Goal: Transaction & Acquisition: Download file/media

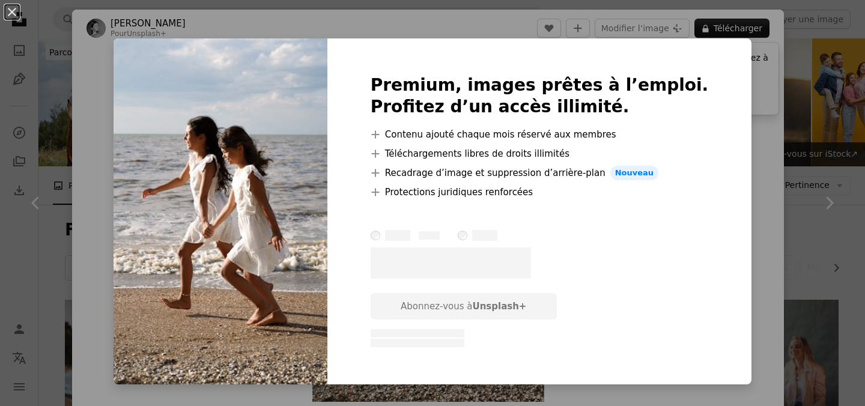
scroll to position [11491, 0]
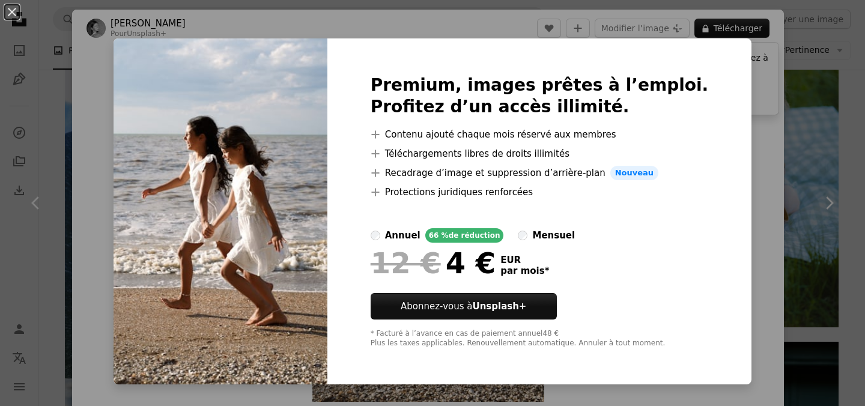
click at [679, 209] on div "Premium, images prêtes à l’emploi. Profitez d’un accès illimité. A plus sign Co…" at bounding box center [539, 211] width 425 height 346
click at [11, 10] on button "An X shape" at bounding box center [12, 12] width 14 height 14
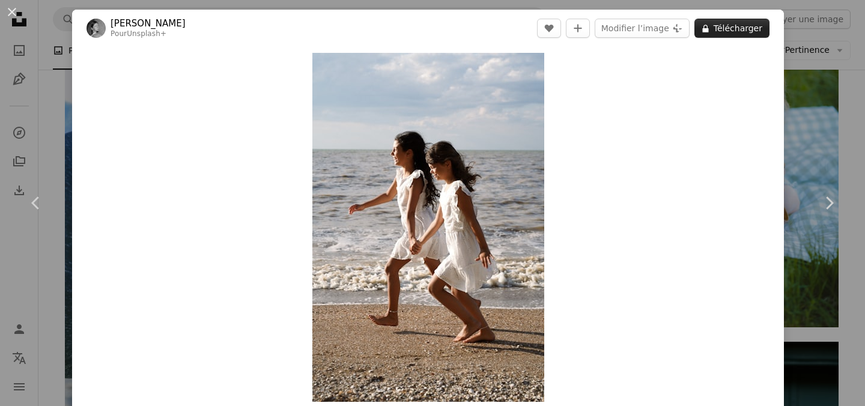
click at [738, 28] on button "A lock Télécharger" at bounding box center [731, 28] width 75 height 19
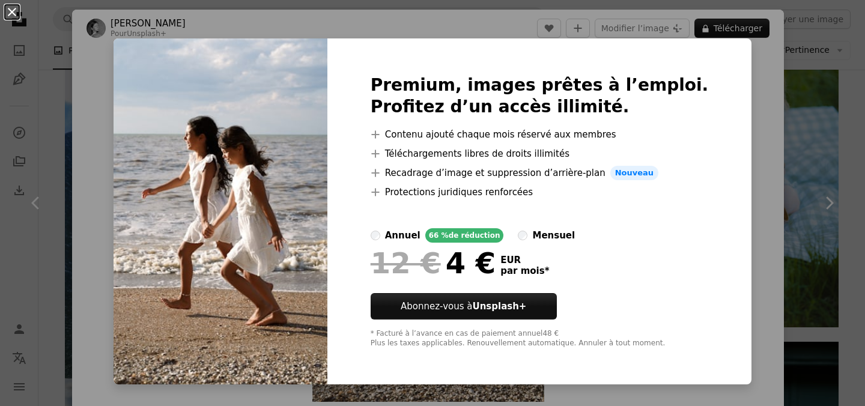
click at [13, 13] on button "An X shape" at bounding box center [12, 12] width 14 height 14
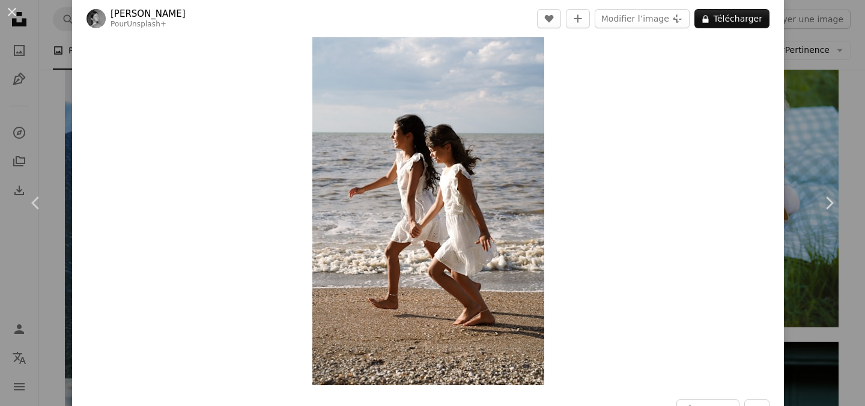
scroll to position [17, 0]
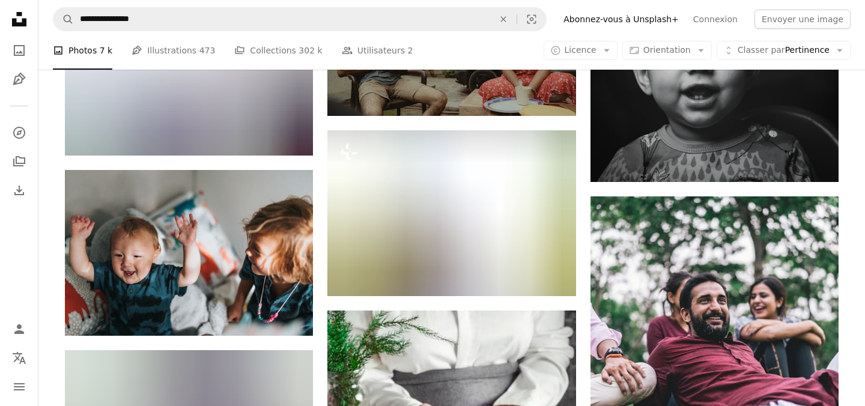
scroll to position [21604, 0]
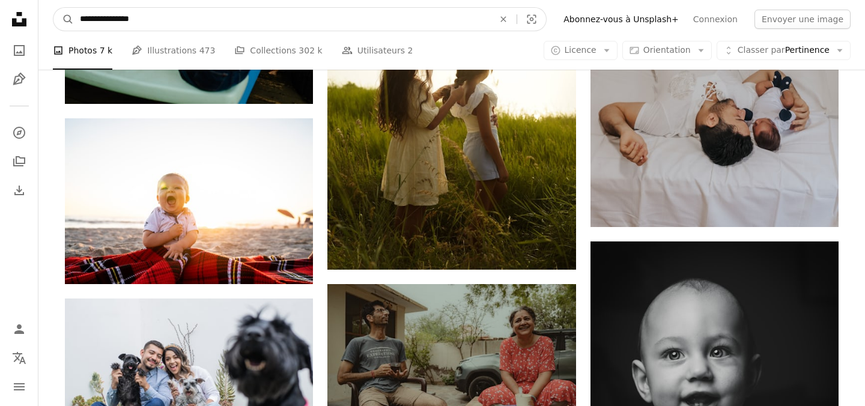
click at [105, 17] on input "**********" at bounding box center [282, 19] width 416 height 23
click at [147, 24] on input "**********" at bounding box center [282, 19] width 416 height 23
type input "**********"
click button "A magnifying glass" at bounding box center [63, 19] width 20 height 23
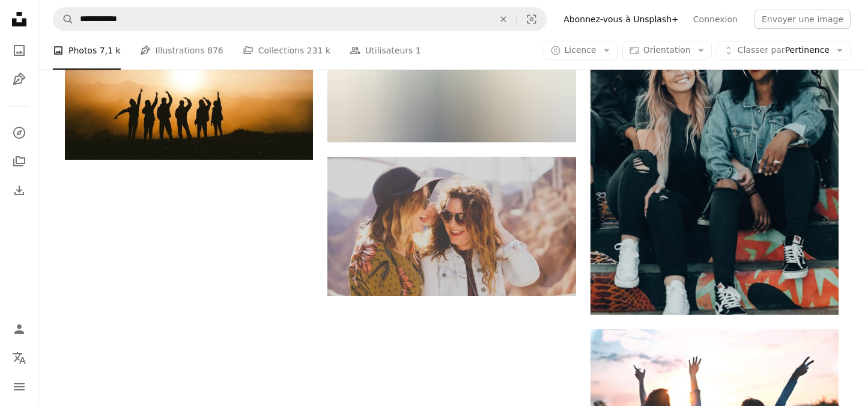
scroll to position [1420, 0]
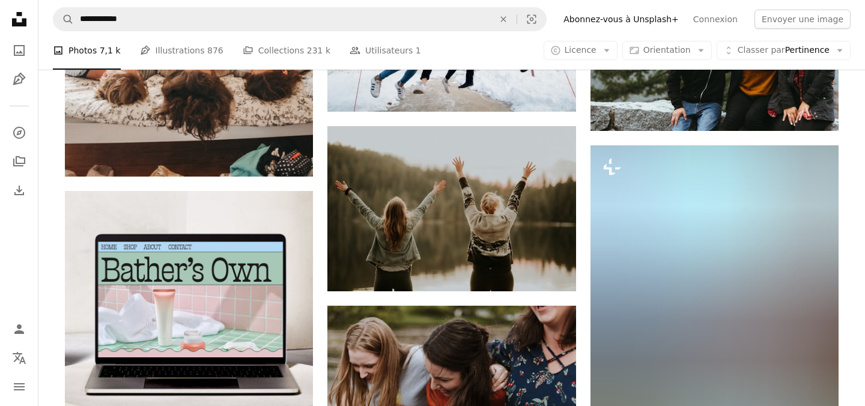
scroll to position [2355, 0]
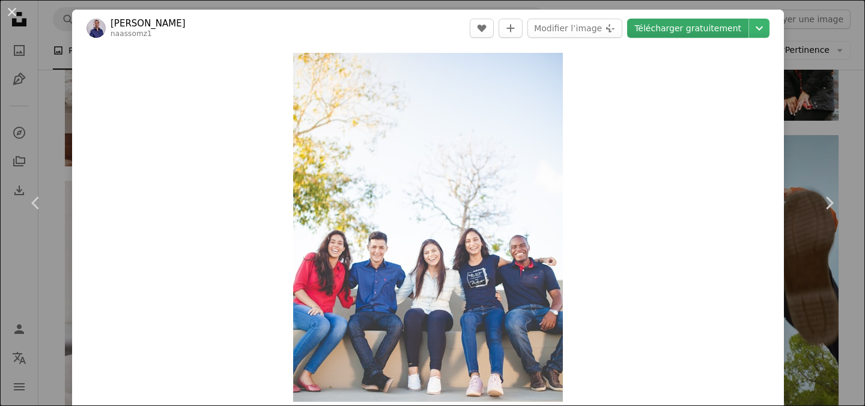
click at [744, 27] on link "Télécharger gratuitement" at bounding box center [687, 28] width 121 height 19
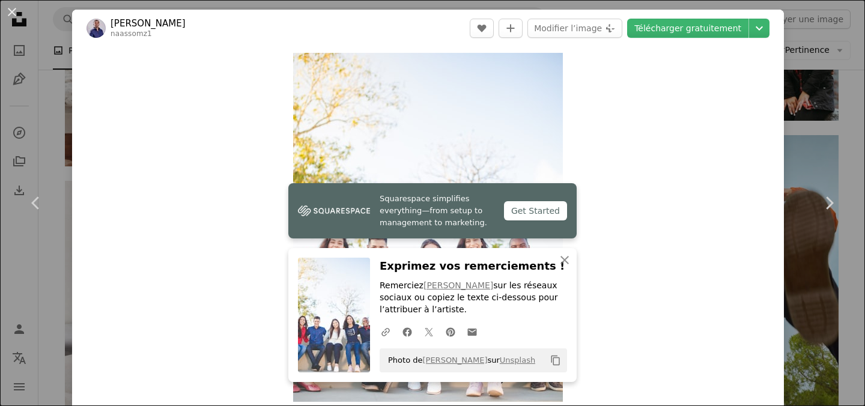
click at [635, 265] on div "Zoom in" at bounding box center [428, 227] width 712 height 361
click at [565, 260] on icon "button" at bounding box center [565, 260] width 8 height 8
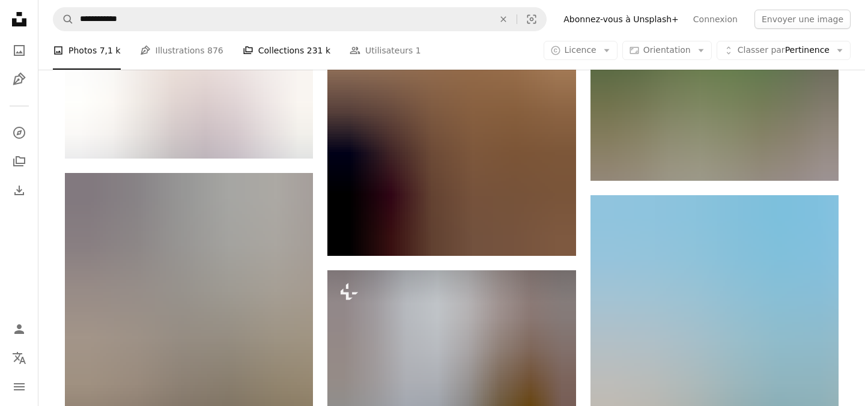
scroll to position [37584, 0]
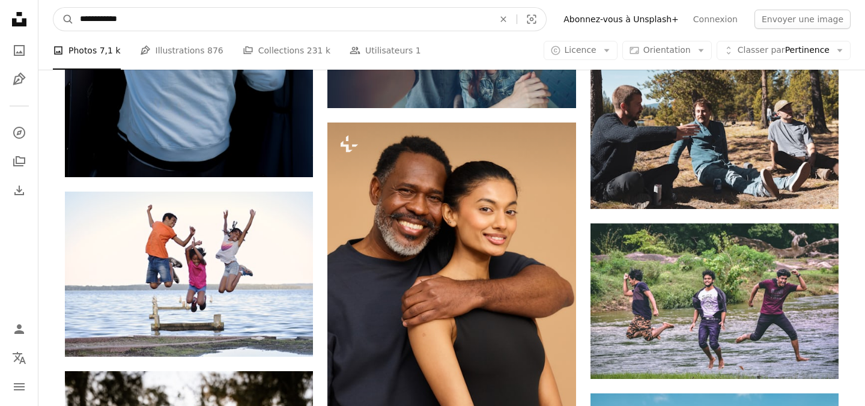
click at [97, 17] on input "**********" at bounding box center [282, 19] width 416 height 23
type input "**********"
click at [176, 20] on input "**********" at bounding box center [282, 19] width 416 height 23
click button "A magnifying glass" at bounding box center [63, 19] width 20 height 23
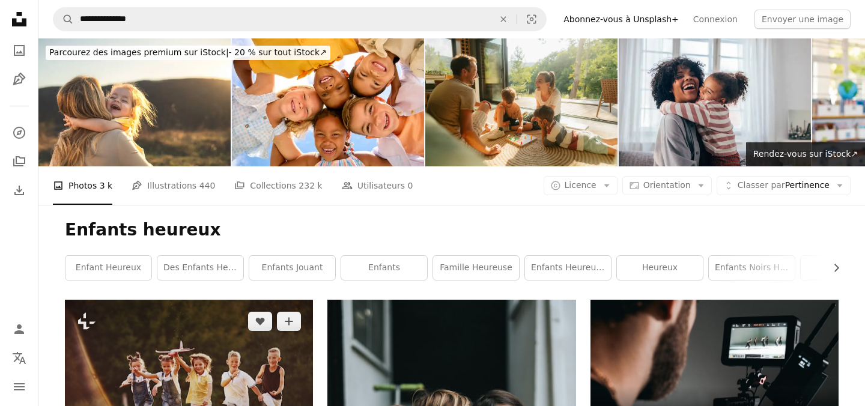
click at [272, 300] on img at bounding box center [189, 380] width 248 height 160
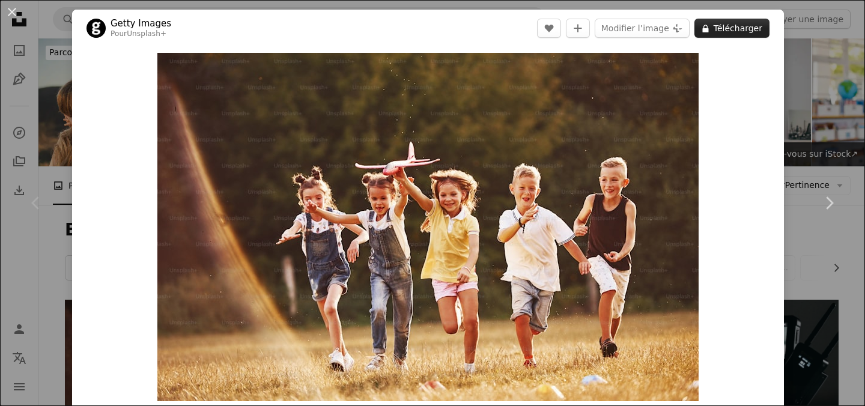
click at [754, 26] on button "A lock Télécharger" at bounding box center [731, 28] width 75 height 19
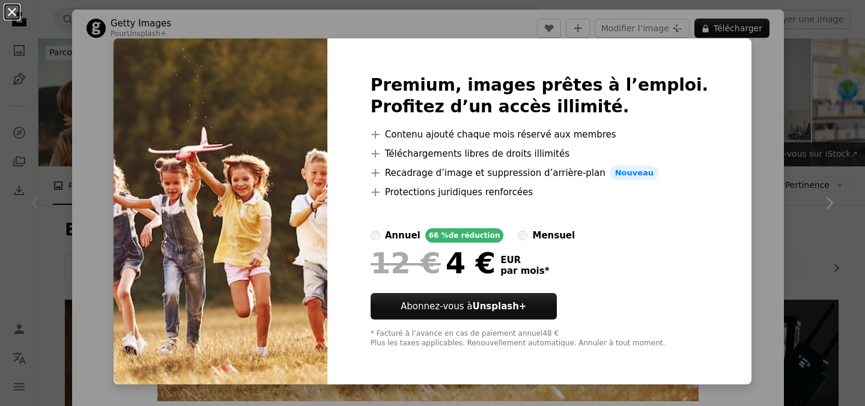
click at [11, 13] on button "An X shape" at bounding box center [12, 12] width 14 height 14
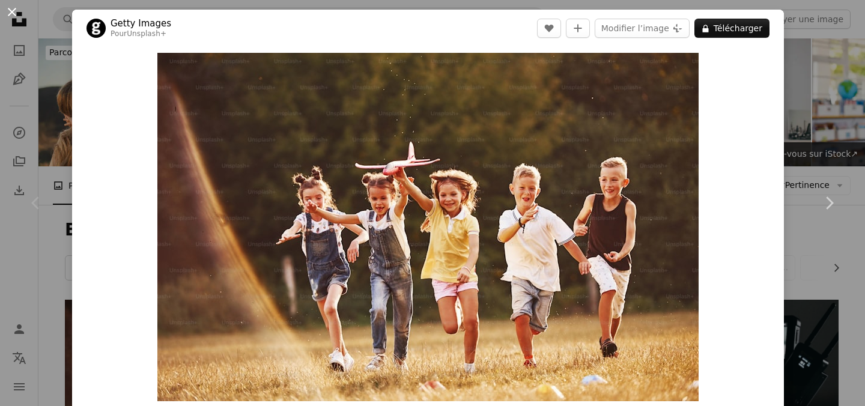
click at [10, 8] on button "An X shape" at bounding box center [12, 12] width 14 height 14
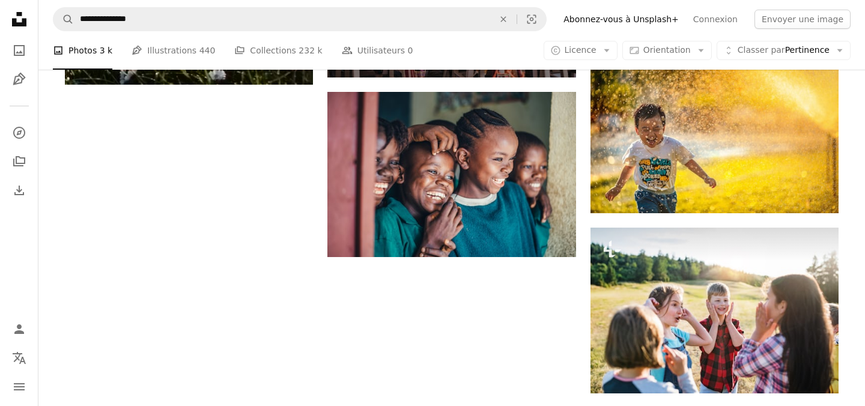
scroll to position [1479, 0]
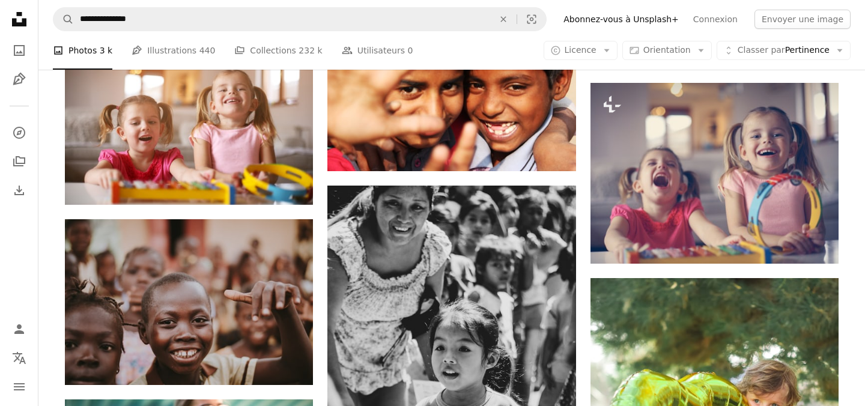
scroll to position [9534, 0]
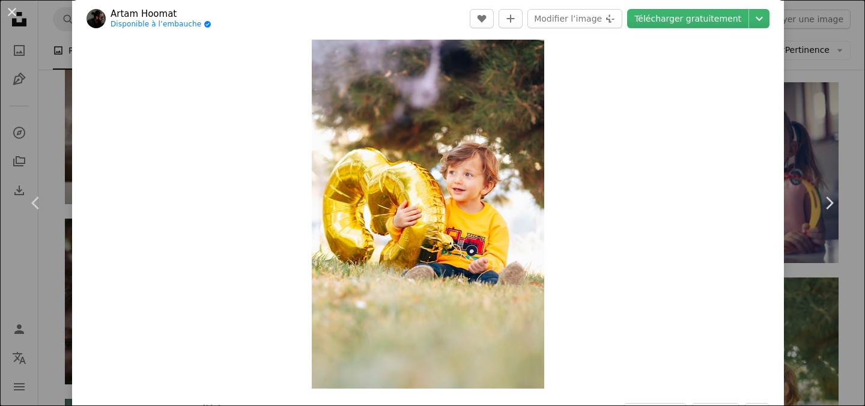
scroll to position [10, 0]
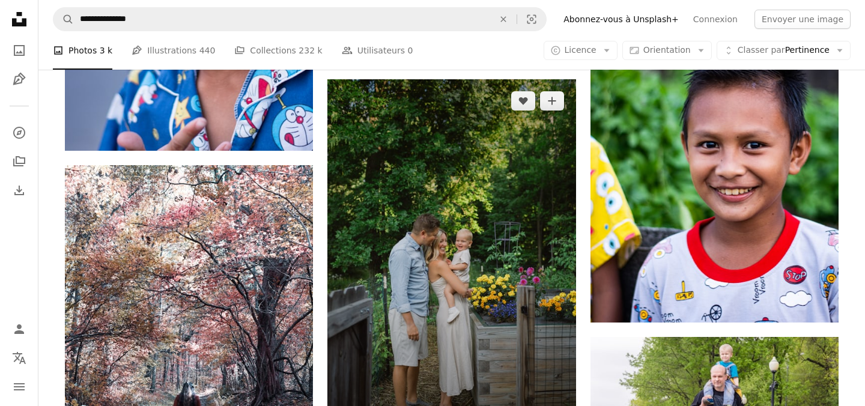
scroll to position [29224, 0]
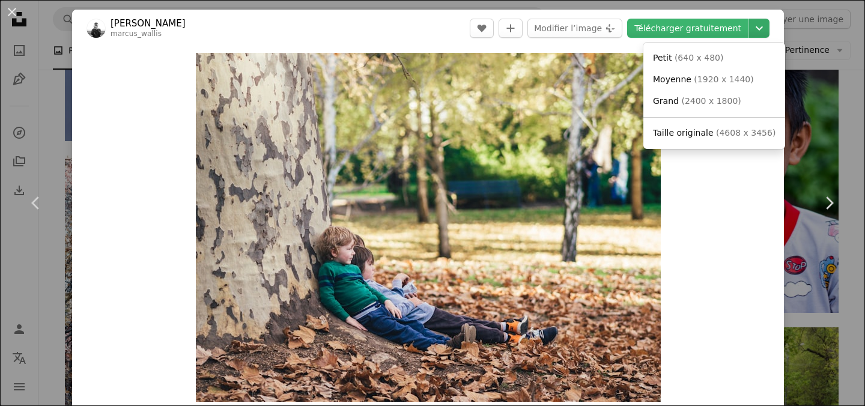
click at [768, 26] on icon "Chevron down" at bounding box center [759, 28] width 19 height 14
click at [660, 58] on span "Petit" at bounding box center [662, 58] width 19 height 10
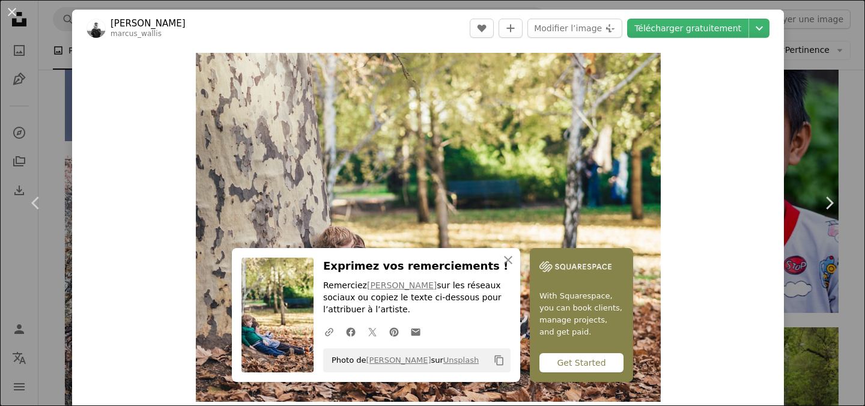
click at [160, 142] on div "Zoom in" at bounding box center [428, 227] width 712 height 361
click at [512, 259] on icon "button" at bounding box center [508, 260] width 8 height 8
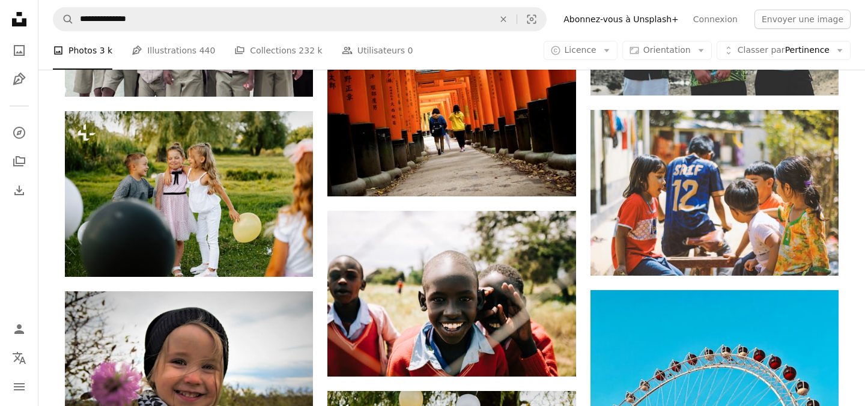
scroll to position [36633, 0]
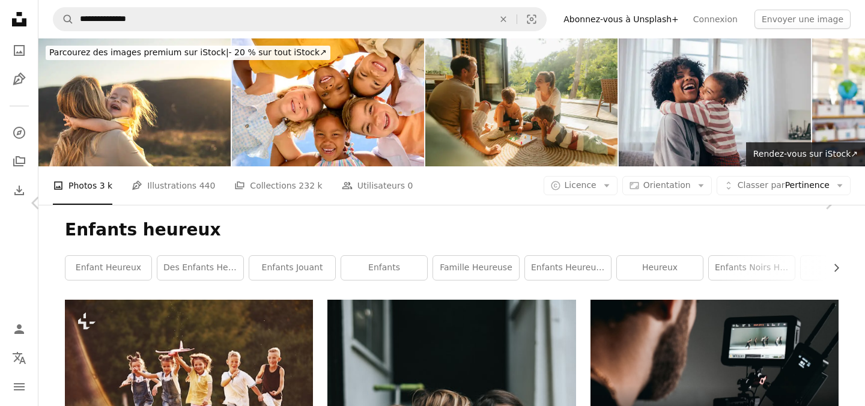
scroll to position [37812, 0]
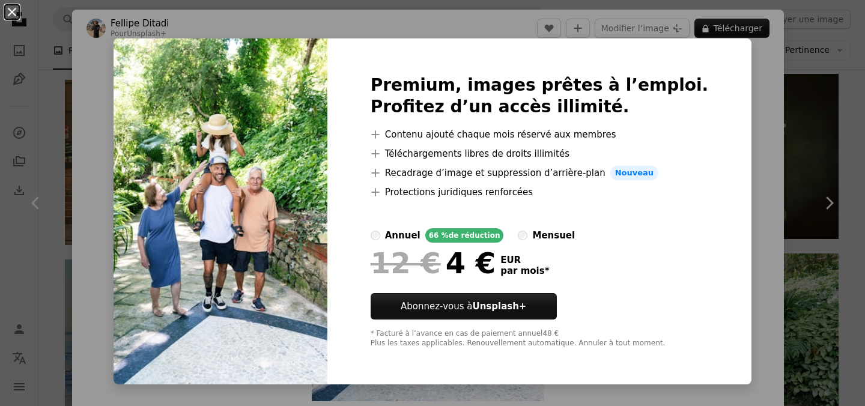
click at [12, 11] on button "An X shape" at bounding box center [12, 12] width 14 height 14
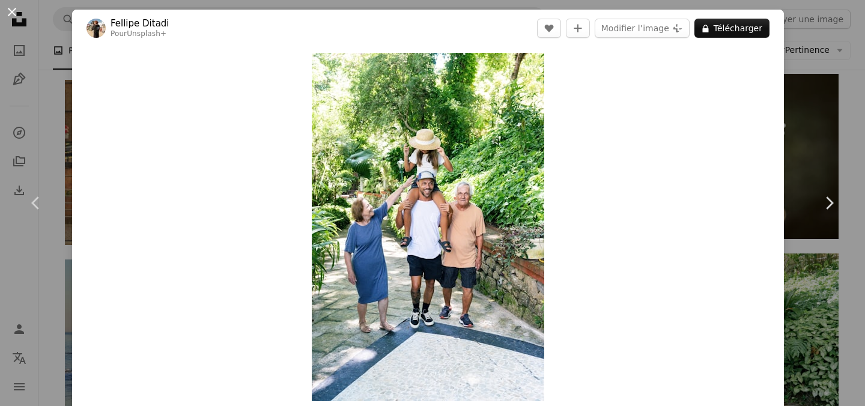
click at [14, 10] on button "An X shape" at bounding box center [12, 12] width 14 height 14
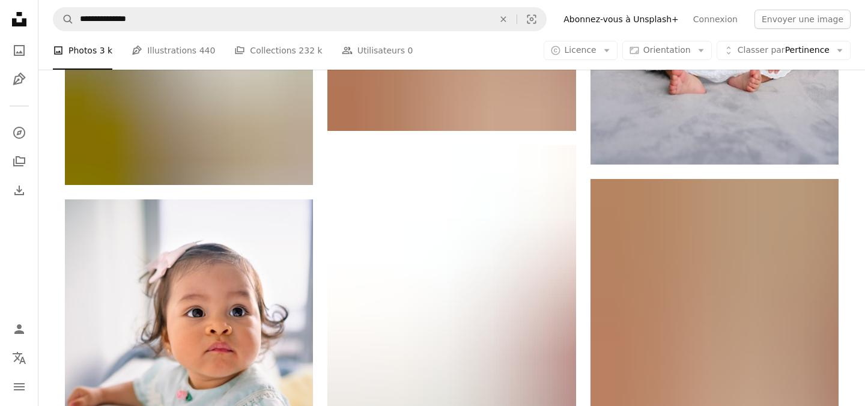
scroll to position [42580, 0]
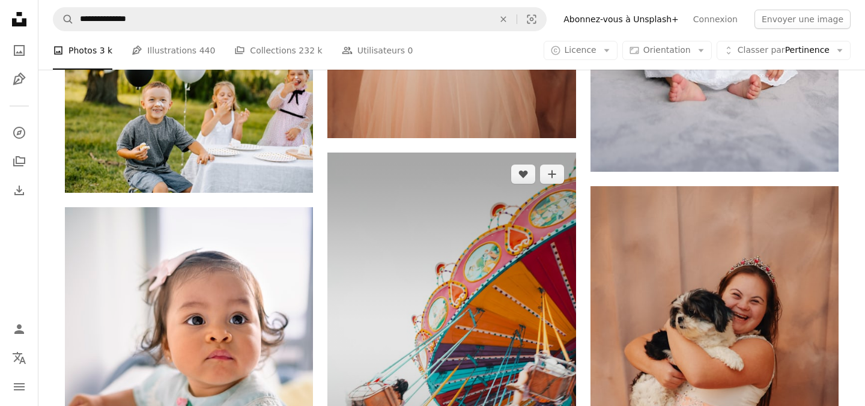
click at [449, 230] on img at bounding box center [451, 339] width 248 height 372
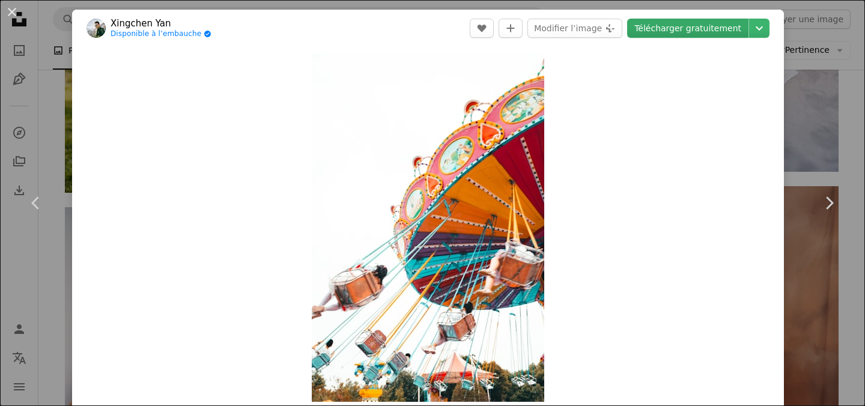
click at [722, 26] on link "Télécharger gratuitement" at bounding box center [687, 28] width 121 height 19
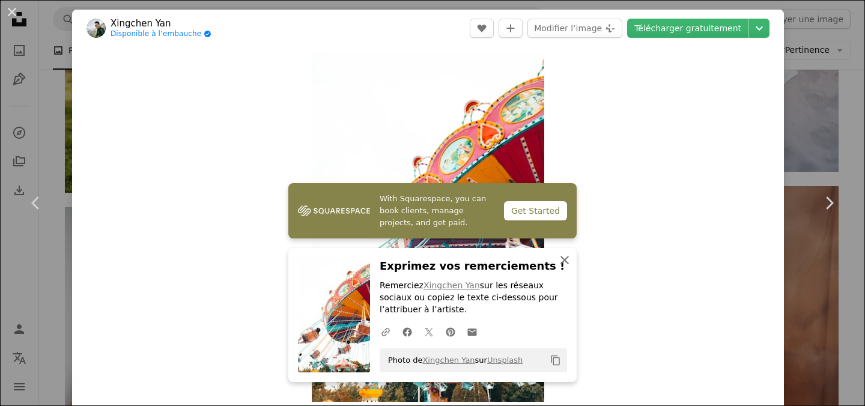
click at [564, 253] on icon "An X shape" at bounding box center [565, 260] width 14 height 14
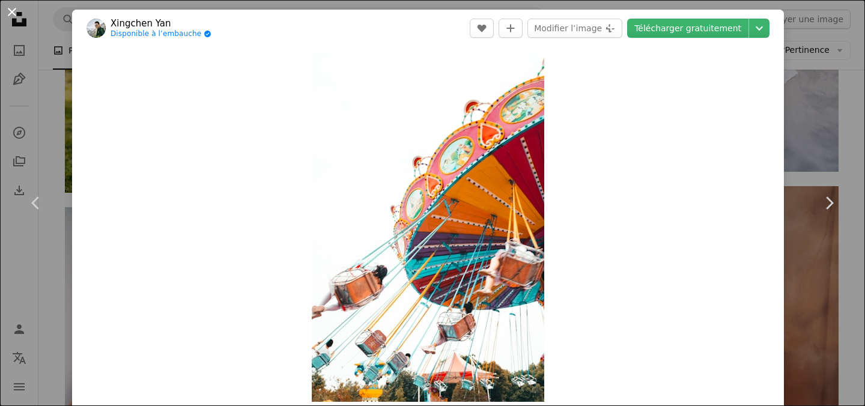
click at [10, 10] on button "An X shape" at bounding box center [12, 12] width 14 height 14
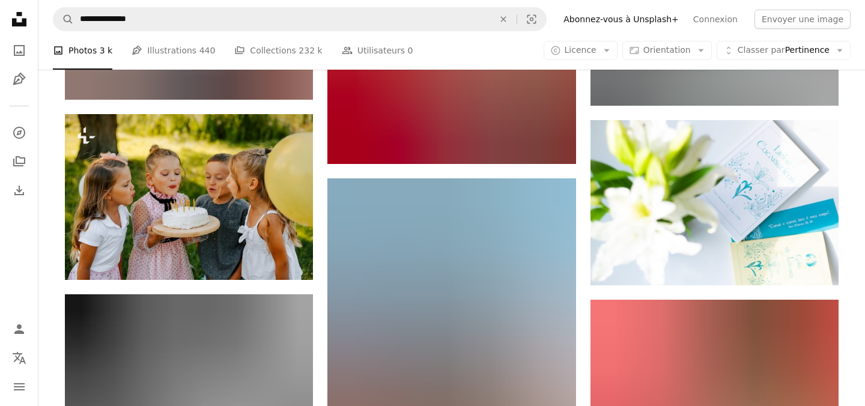
scroll to position [47877, 0]
